Goal: Transaction & Acquisition: Purchase product/service

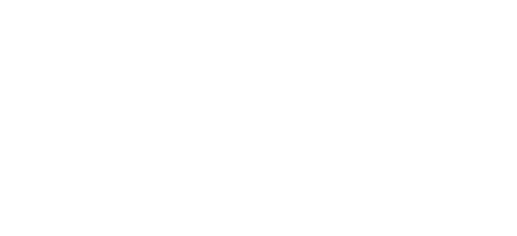
scroll to position [643, 0]
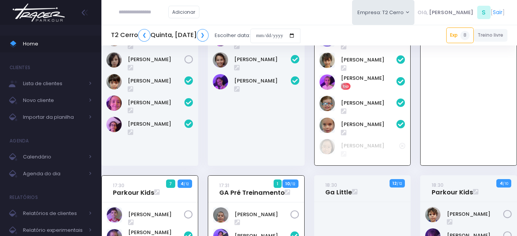
click at [149, 9] on input "text" at bounding box center [144, 12] width 50 height 15
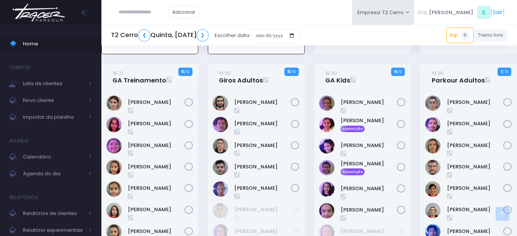
scroll to position [987, 0]
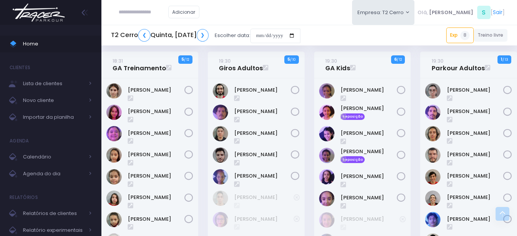
click at [139, 215] on div "Sofia Miranda" at bounding box center [149, 219] width 87 height 15
click at [143, 221] on link "Sofia Miranda" at bounding box center [156, 220] width 57 height 8
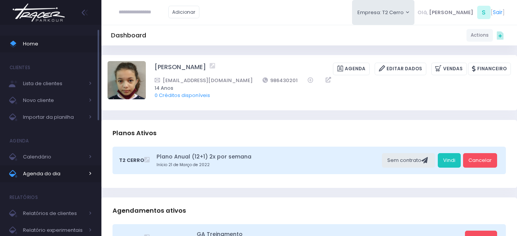
click at [60, 170] on span "Agenda do dia" at bounding box center [53, 174] width 61 height 10
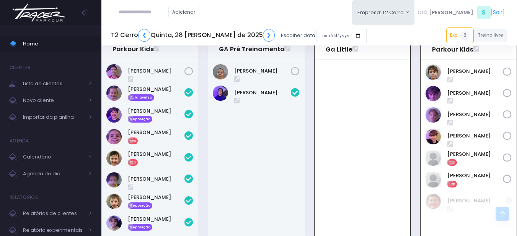
scroll to position [781, 0]
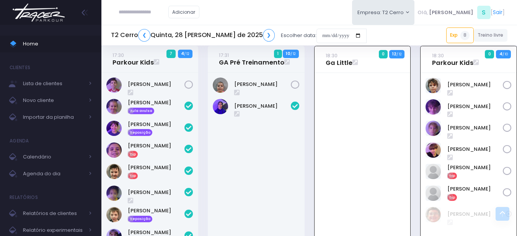
click at [466, 165] on div "Lucas Abrahao Exp" at bounding box center [475, 171] width 56 height 15
click at [467, 164] on link "Lucas Abrahao" at bounding box center [475, 168] width 56 height 8
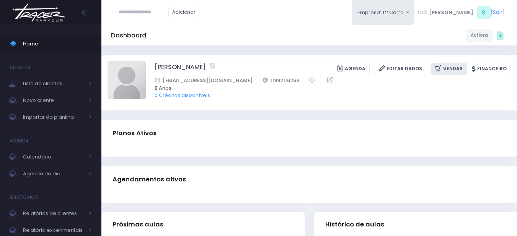
click at [457, 68] on link "Vendas" at bounding box center [449, 69] width 36 height 13
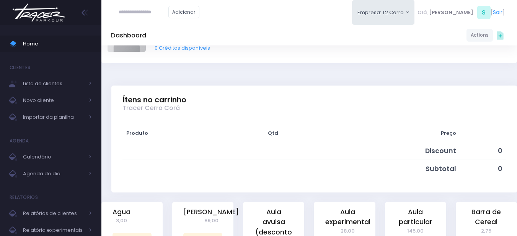
scroll to position [115, 0]
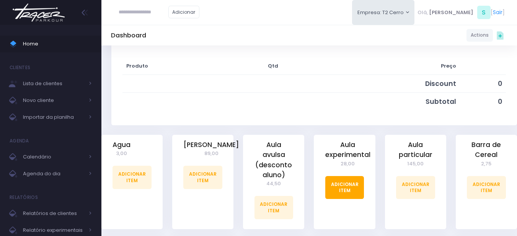
click at [349, 190] on link "Adicionar Item" at bounding box center [344, 187] width 39 height 23
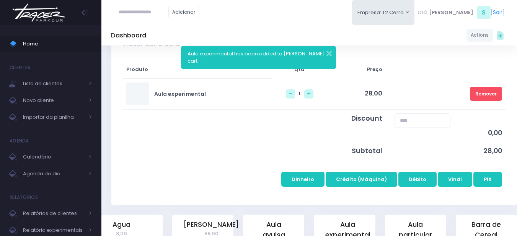
scroll to position [153, 0]
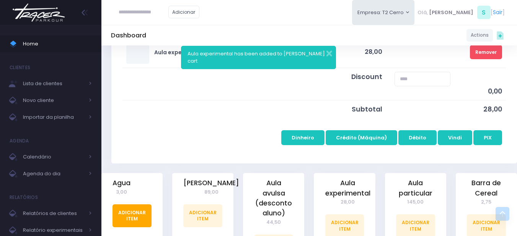
click at [138, 220] on link "Adicionar Item" at bounding box center [131, 216] width 39 height 23
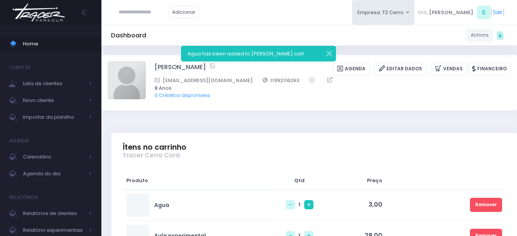
click at [304, 207] on link at bounding box center [308, 204] width 9 height 9
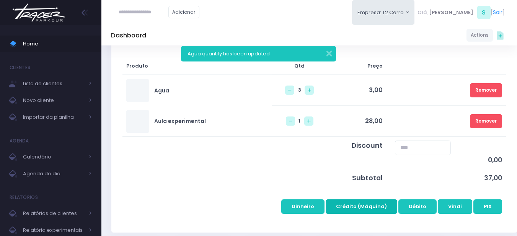
click at [347, 206] on button "Crédito (Máquina)" at bounding box center [361, 207] width 72 height 15
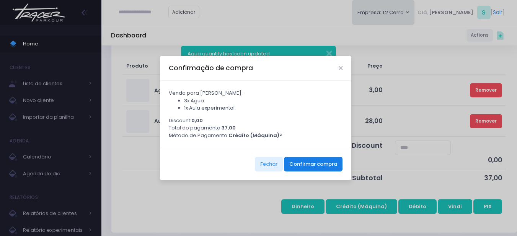
click at [315, 167] on button "Confirmar compra" at bounding box center [313, 164] width 59 height 15
